Goal: Information Seeking & Learning: Learn about a topic

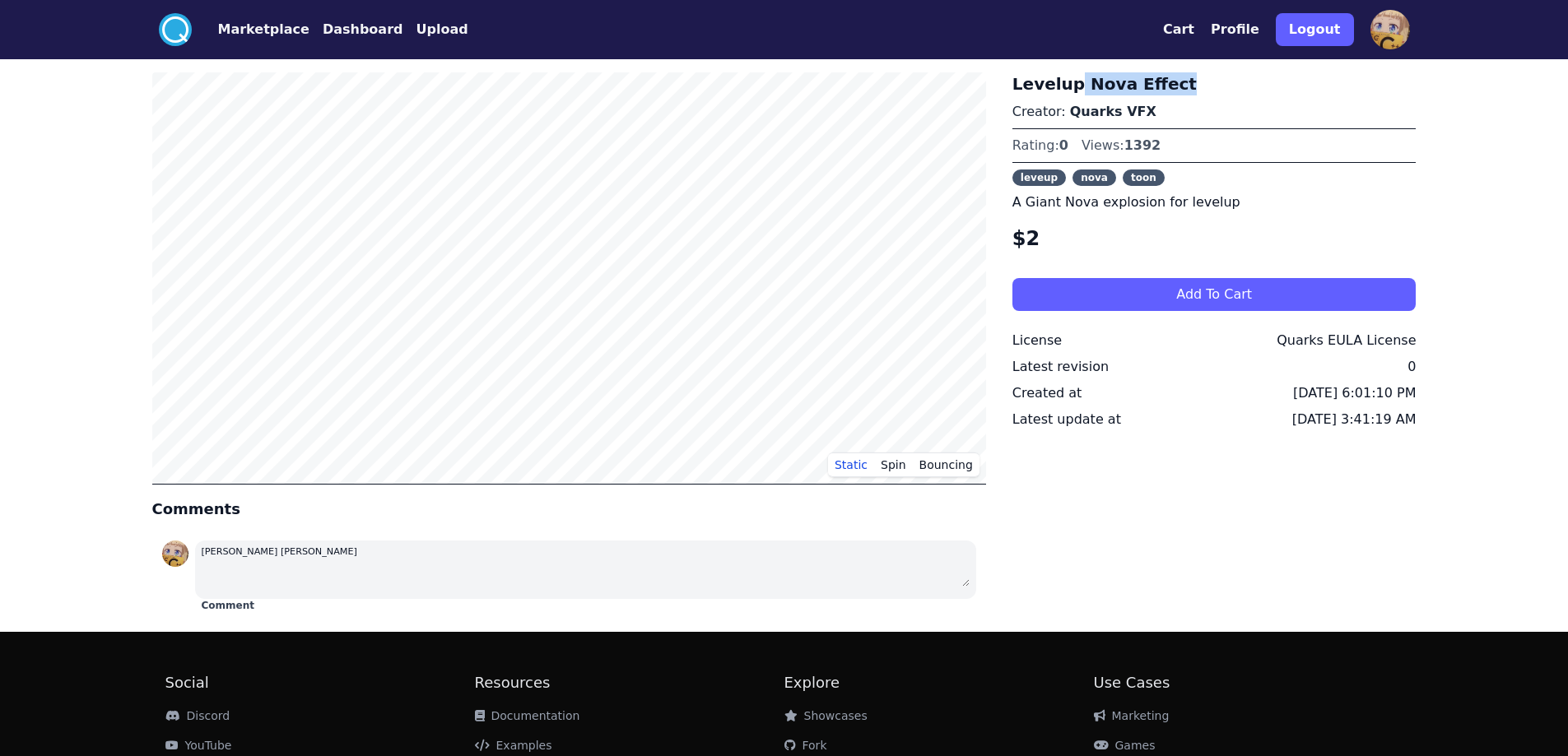
drag, startPoint x: 1173, startPoint y: 80, endPoint x: 1068, endPoint y: 74, distance: 105.2
click at [1074, 80] on h3 "Levelup Nova Effect" at bounding box center [1214, 84] width 404 height 23
copy h3 "Nova Effect"
click at [889, 459] on button "Spin" at bounding box center [893, 465] width 39 height 24
click at [934, 466] on button "Bouncing" at bounding box center [946, 465] width 67 height 24
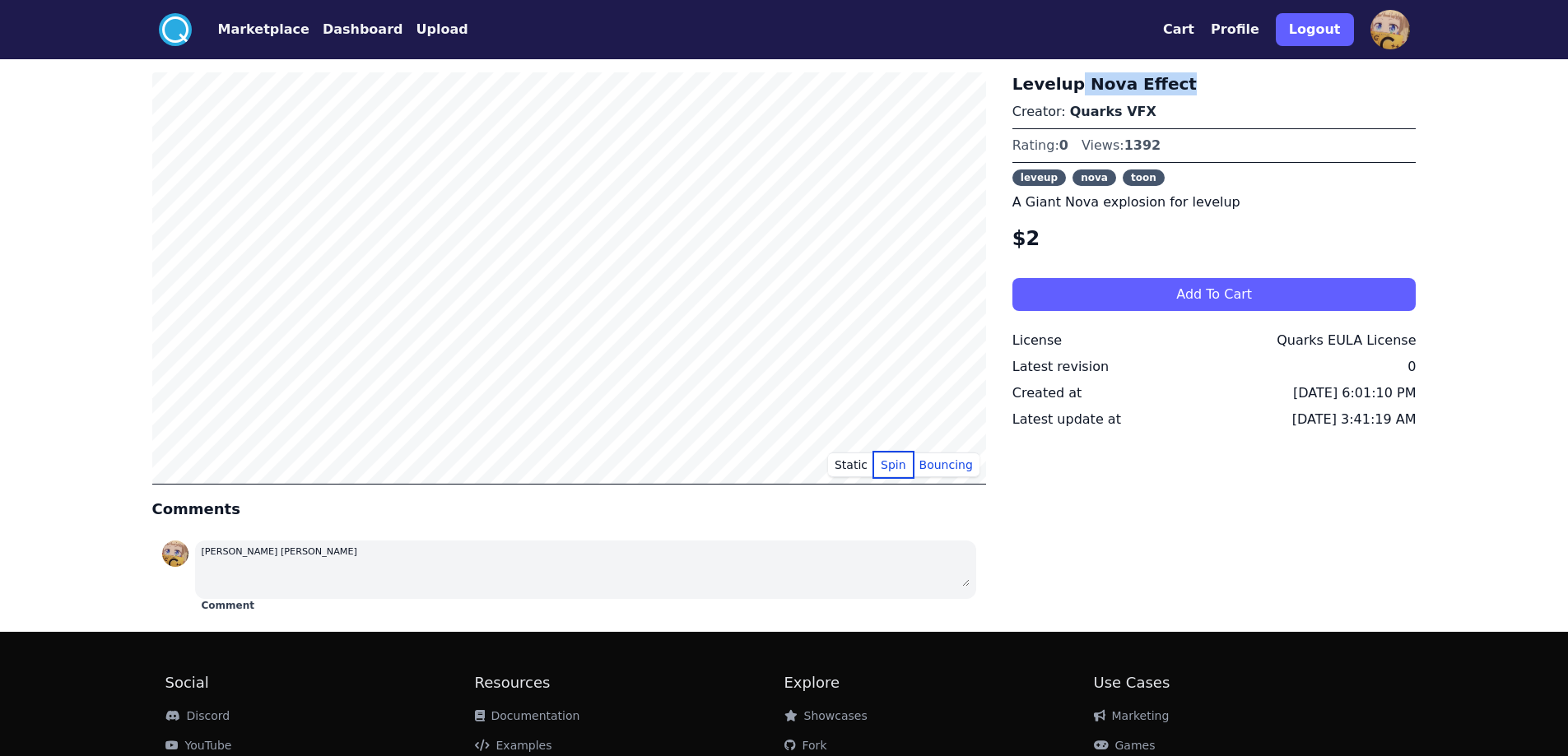
click at [895, 466] on button "Spin" at bounding box center [893, 465] width 39 height 24
click at [874, 466] on button "Static" at bounding box center [851, 465] width 46 height 24
drag, startPoint x: 1118, startPoint y: 148, endPoint x: 1150, endPoint y: 136, distance: 34.2
click at [1150, 136] on div "Rating: 0 Views: 1392" at bounding box center [1214, 145] width 404 height 20
click at [1228, 136] on div "Rating: 0 Views: 1392" at bounding box center [1214, 145] width 404 height 20
